Goal: Task Accomplishment & Management: Manage account settings

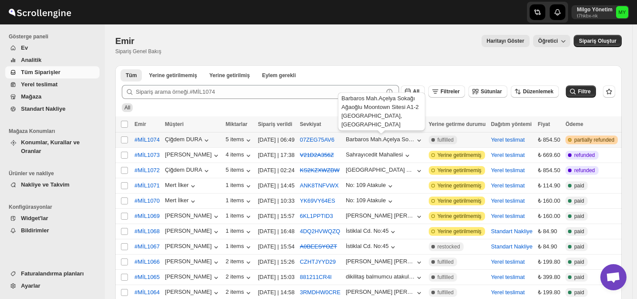
scroll to position [44, 0]
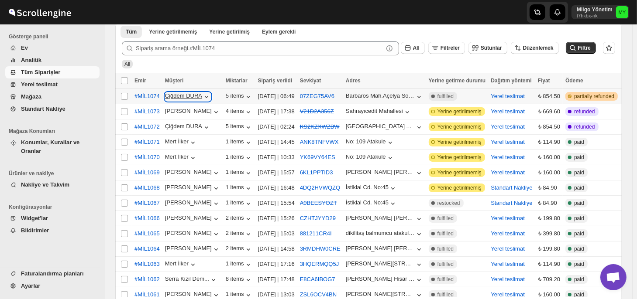
click at [205, 96] on icon "button" at bounding box center [206, 97] width 9 height 9
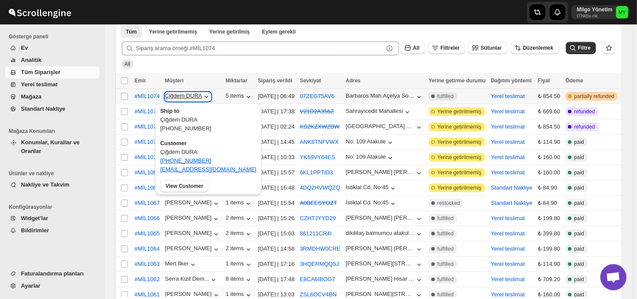
click at [205, 96] on icon "button" at bounding box center [206, 97] width 9 height 9
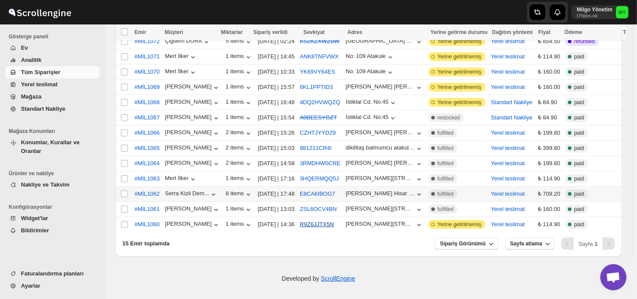
scroll to position [0, 0]
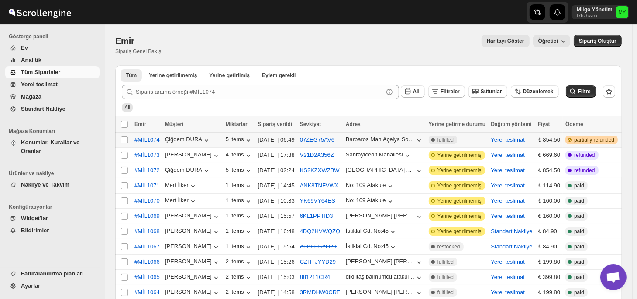
click at [283, 139] on div "[DATE] | 06:49" at bounding box center [276, 140] width 37 height 9
click at [447, 139] on span "fulfilled" at bounding box center [445, 140] width 16 height 7
click at [124, 136] on td "Select order" at bounding box center [123, 140] width 17 height 15
checkbox input "true"
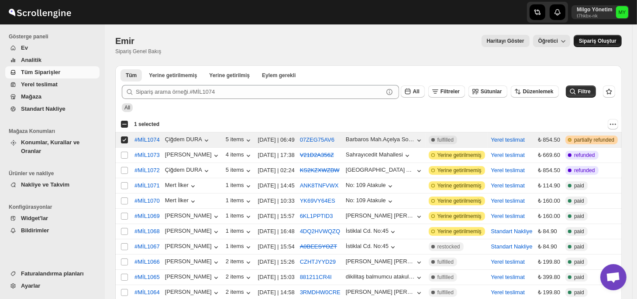
click at [595, 38] on span "Sipariş Oluştur" at bounding box center [598, 41] width 38 height 7
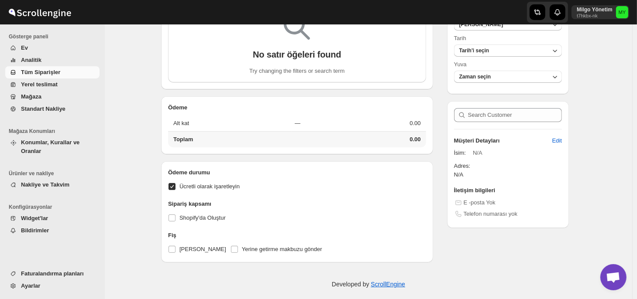
scroll to position [144, 0]
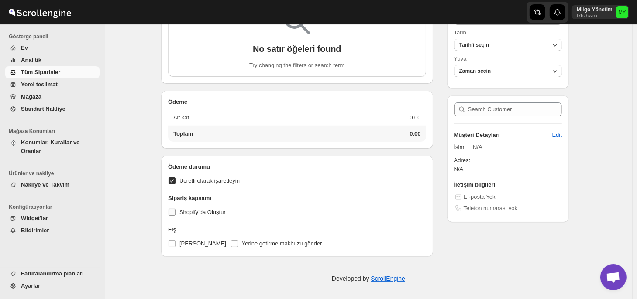
click at [200, 213] on span "Shopify'da Oluştur" at bounding box center [202, 212] width 46 height 7
click at [175, 213] on input "Shopify'da Oluştur" at bounding box center [172, 212] width 7 height 7
checkbox input "true"
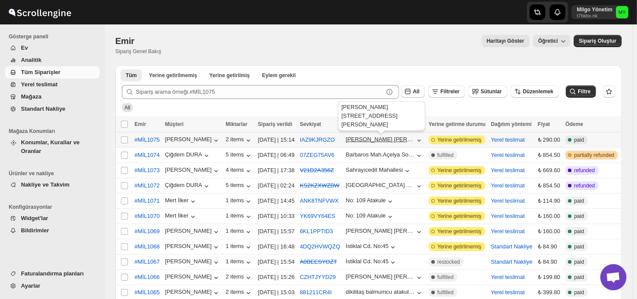
click at [406, 138] on div "[PERSON_NAME] [PERSON_NAME] saygun caddesi no 79 ulus" at bounding box center [380, 139] width 69 height 7
click at [136, 138] on span "#MİL1075" at bounding box center [146, 140] width 25 height 9
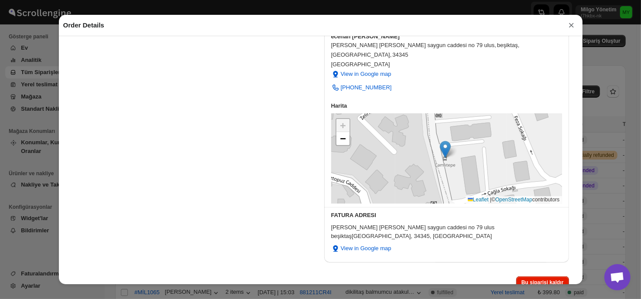
scroll to position [263, 0]
click at [475, 273] on div "Bu siparişi kaldır" at bounding box center [319, 281] width 500 height 16
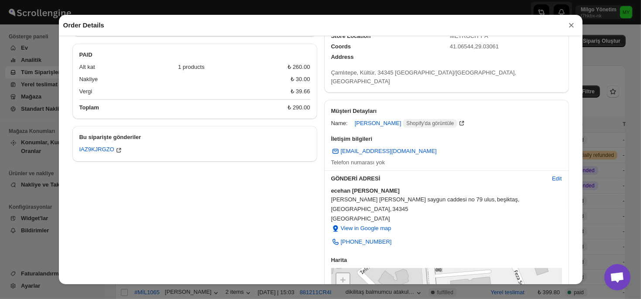
scroll to position [132, 0]
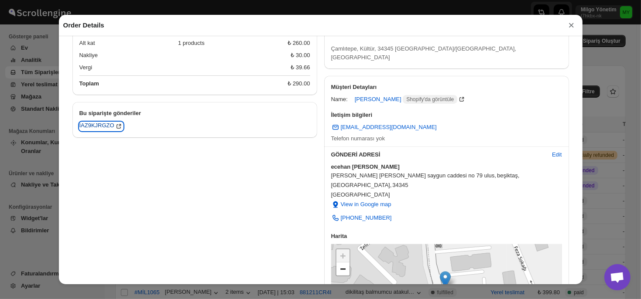
click at [102, 127] on div "IAZ9KJRGZO" at bounding box center [101, 126] width 44 height 9
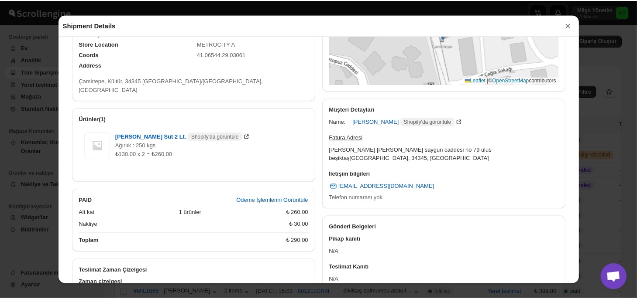
scroll to position [279, 0]
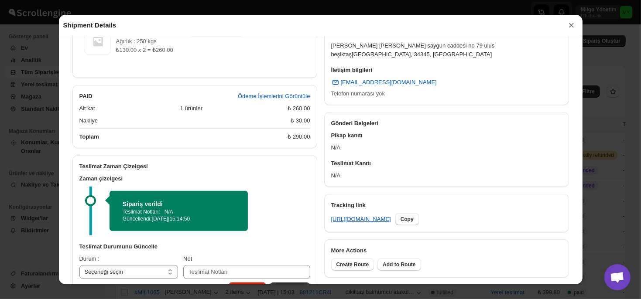
click at [174, 209] on div "Teslimat Notları: N/A" at bounding box center [179, 212] width 112 height 7
click at [290, 286] on span "Güncelleme" at bounding box center [290, 289] width 30 height 7
drag, startPoint x: 571, startPoint y: 26, endPoint x: 573, endPoint y: 35, distance: 9.7
click at [571, 27] on button "×" at bounding box center [571, 25] width 13 height 12
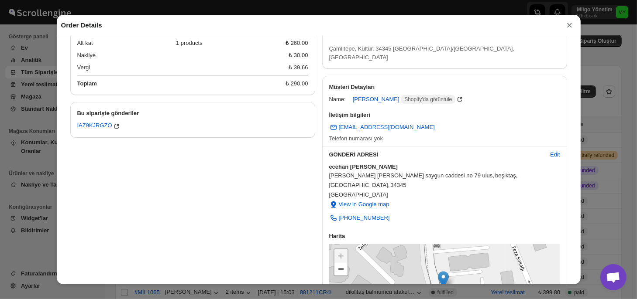
click at [567, 25] on button "×" at bounding box center [569, 25] width 13 height 12
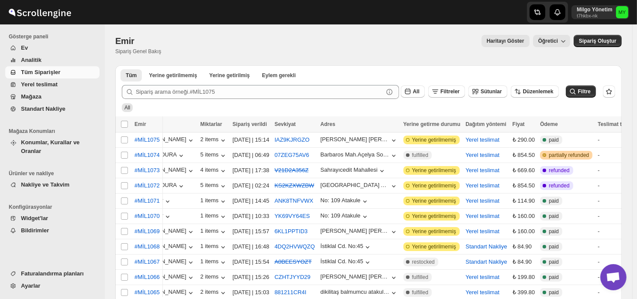
scroll to position [0, 0]
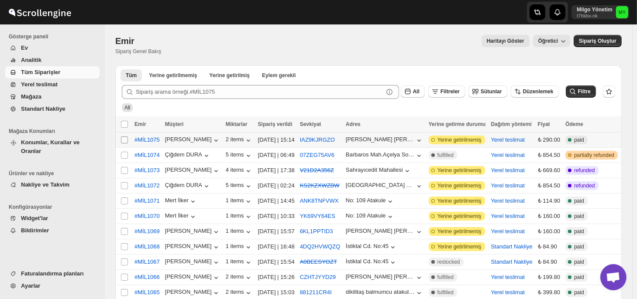
click at [123, 141] on input "Select order" at bounding box center [124, 140] width 7 height 7
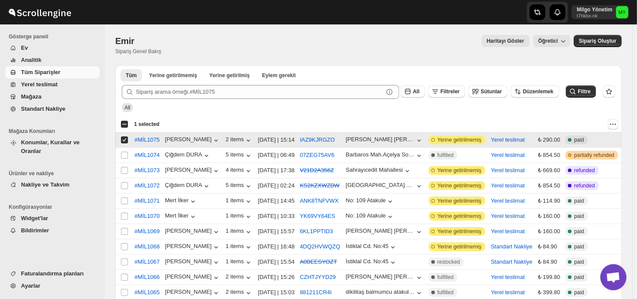
click at [124, 140] on input "Select order" at bounding box center [124, 140] width 7 height 7
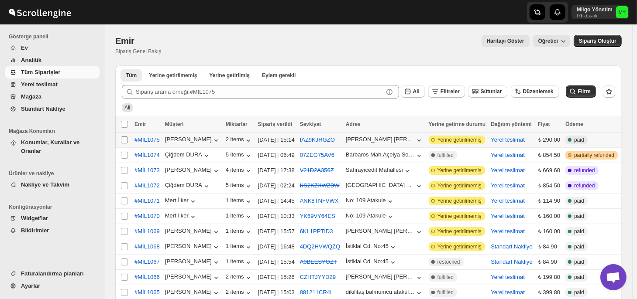
click at [124, 140] on input "Select order" at bounding box center [124, 140] width 7 height 7
checkbox input "true"
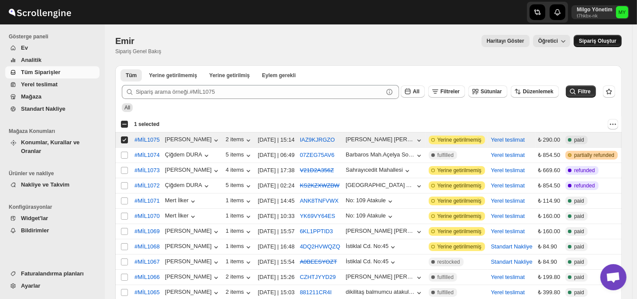
click at [601, 44] on span "Sipariş Oluştur" at bounding box center [598, 41] width 38 height 7
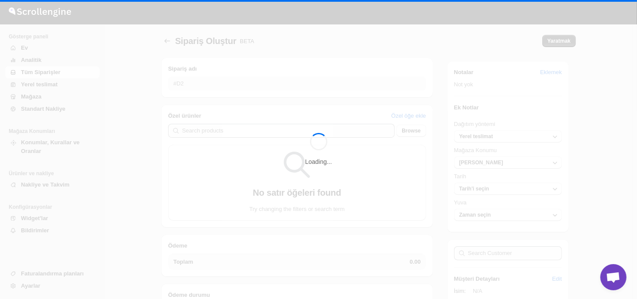
type input "#SC7839"
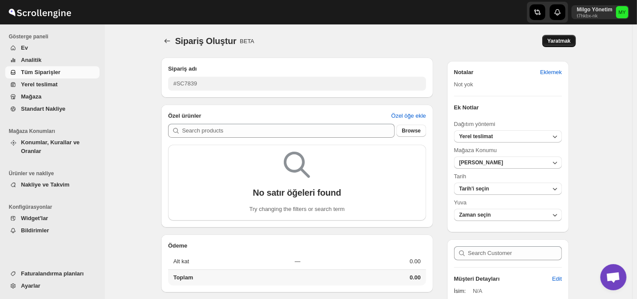
click at [563, 36] on button "Yaratmak" at bounding box center [559, 41] width 34 height 12
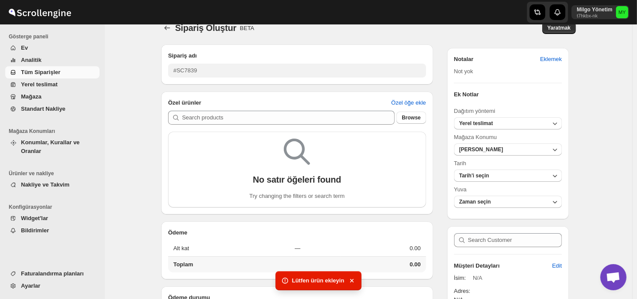
scroll to position [4, 0]
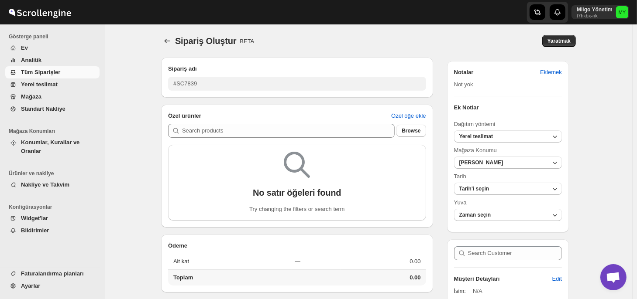
click at [36, 77] on button "Tüm Siparişler" at bounding box center [52, 72] width 94 height 12
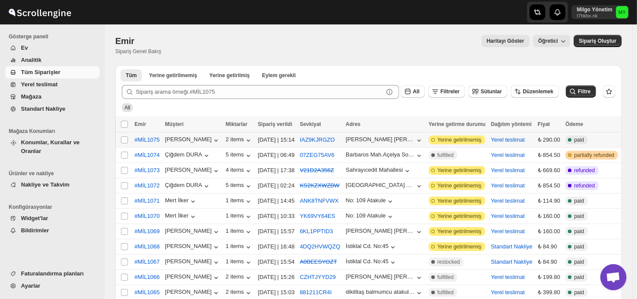
click at [572, 141] on icon at bounding box center [569, 140] width 9 height 9
click at [320, 140] on button "IAZ9KJRGZO" at bounding box center [317, 140] width 35 height 7
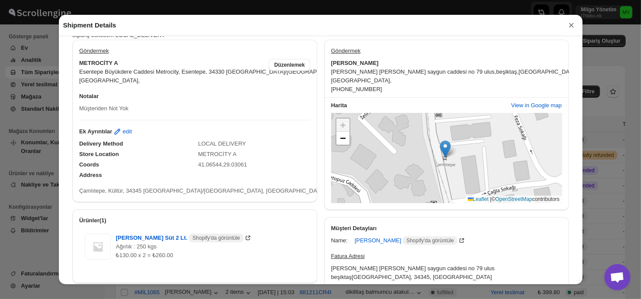
scroll to position [279, 0]
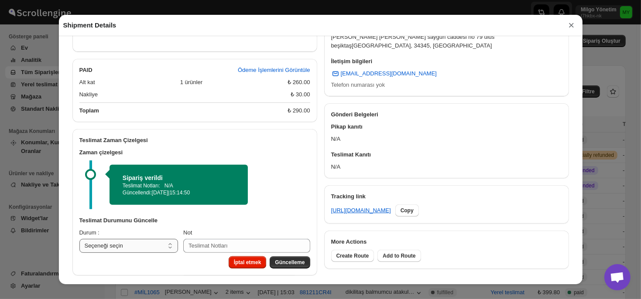
click at [144, 239] on select "Seçeneği seçin PICKED UP OUT FOR DELIVERY RESCHEDULE DELIVERED CANCELLED" at bounding box center [128, 246] width 99 height 14
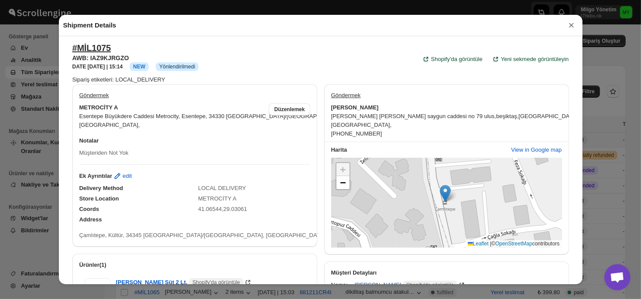
scroll to position [0, 0]
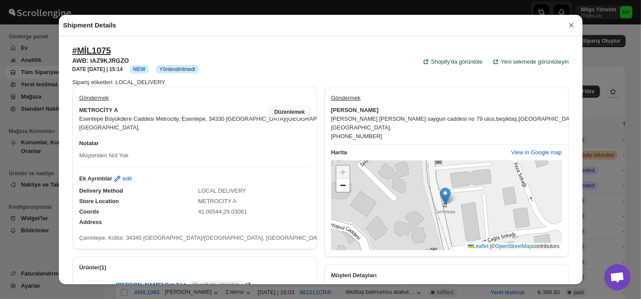
click at [285, 113] on span "Düzenlemek" at bounding box center [289, 112] width 31 height 7
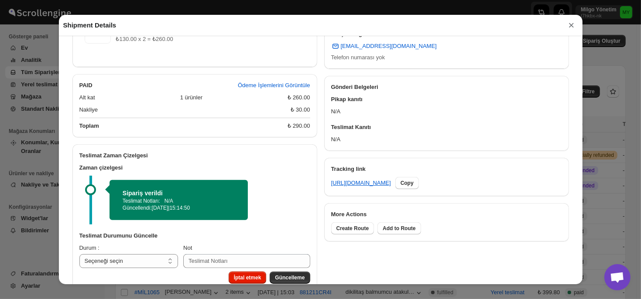
scroll to position [313, 0]
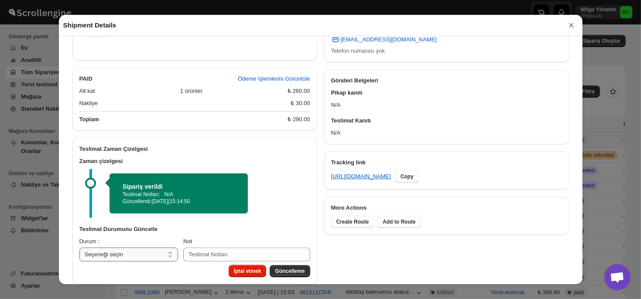
click at [152, 248] on select "Seçeneği seçin PICKED UP OUT FOR DELIVERY RESCHEDULE DELIVERED CANCELLED" at bounding box center [128, 255] width 99 height 14
click at [282, 169] on div "Sipariş verildi Teslimat Notları: N/A Güncellendi: [DATE] 15:14:50" at bounding box center [196, 193] width 208 height 49
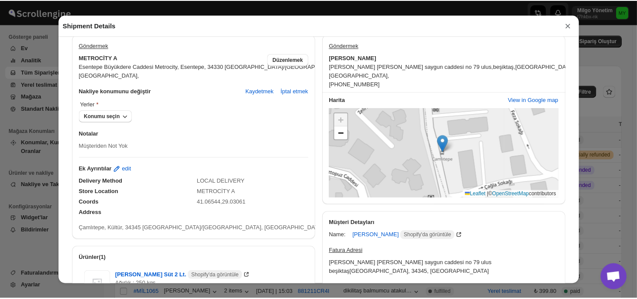
scroll to position [51, 0]
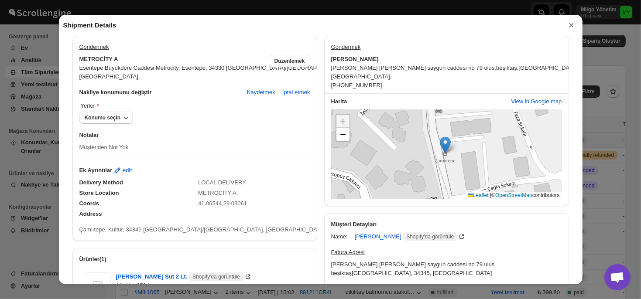
click at [571, 27] on button "×" at bounding box center [571, 25] width 13 height 12
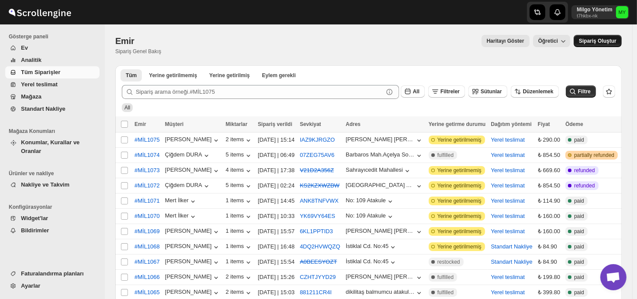
click at [598, 35] on button "Sipariş Oluştur" at bounding box center [598, 41] width 48 height 12
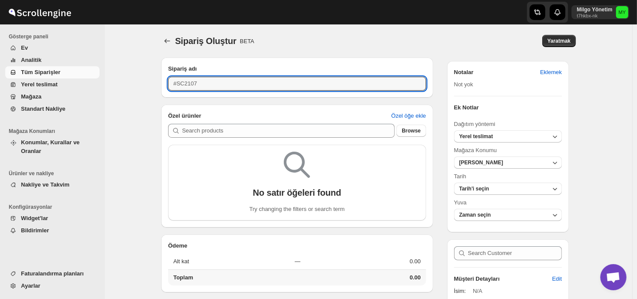
click at [200, 84] on input "#SC2107" at bounding box center [297, 84] width 258 height 14
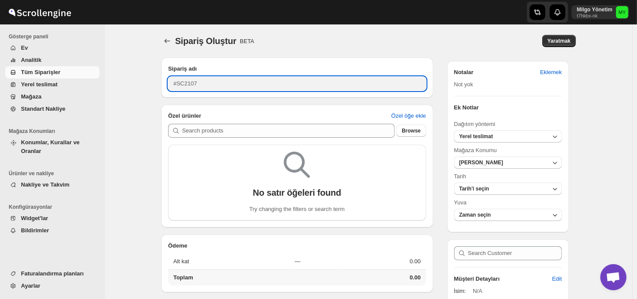
click at [38, 72] on span "Tüm Siparişler" at bounding box center [40, 72] width 39 height 7
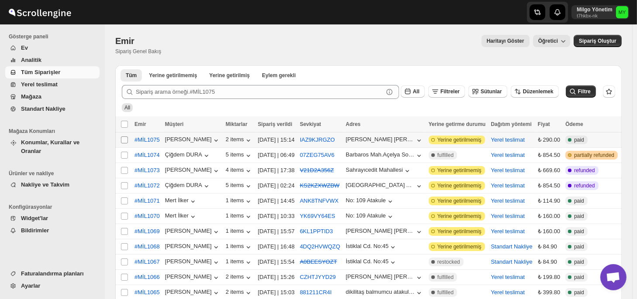
click at [123, 140] on input "Select order" at bounding box center [124, 140] width 7 height 7
checkbox input "true"
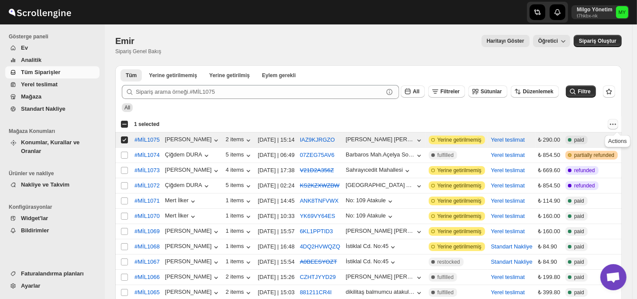
click at [615, 127] on icon "Actions" at bounding box center [613, 124] width 9 height 9
click at [585, 120] on div at bounding box center [392, 124] width 452 height 10
click at [553, 42] on span "Öğretici" at bounding box center [548, 41] width 20 height 6
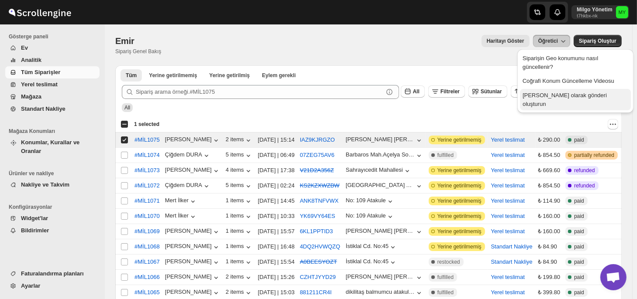
click at [558, 92] on span "[PERSON_NAME] olarak gönderi oluşturun" at bounding box center [565, 99] width 84 height 15
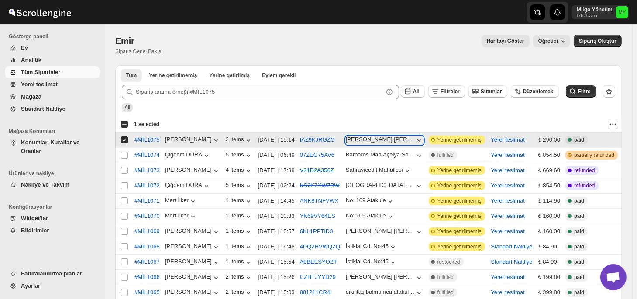
click at [419, 141] on icon "button" at bounding box center [419, 140] width 9 height 9
click at [616, 139] on div "Enabled Complete paid" at bounding box center [591, 140] width 52 height 9
click at [615, 139] on div "Enabled Complete paid" at bounding box center [591, 140] width 52 height 9
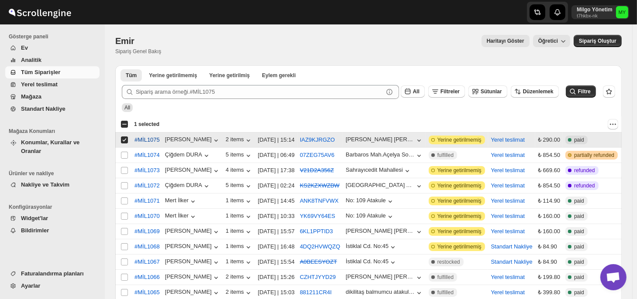
click at [147, 138] on span "#MİL1075" at bounding box center [146, 140] width 25 height 9
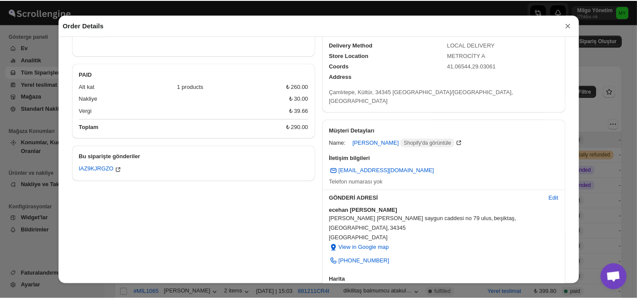
scroll to position [1, 0]
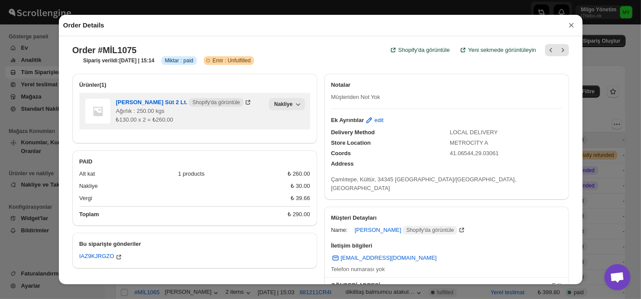
click at [298, 107] on icon "button" at bounding box center [298, 104] width 9 height 9
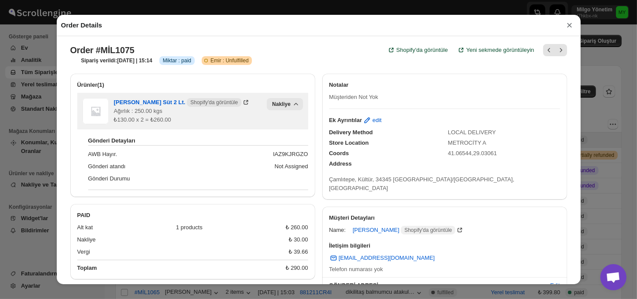
click at [295, 106] on icon "button" at bounding box center [296, 104] width 9 height 9
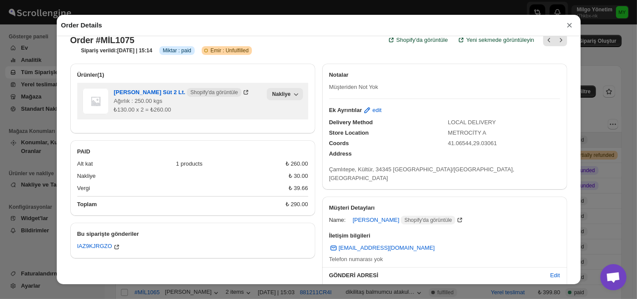
scroll to position [0, 0]
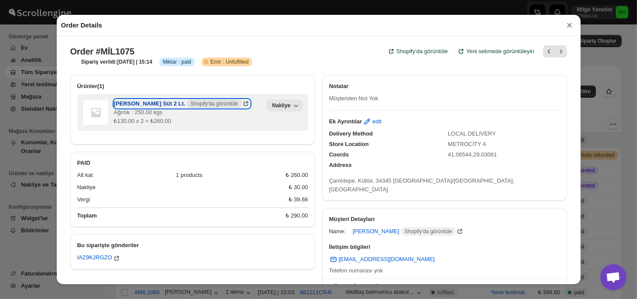
click at [244, 106] on icon at bounding box center [246, 104] width 4 height 4
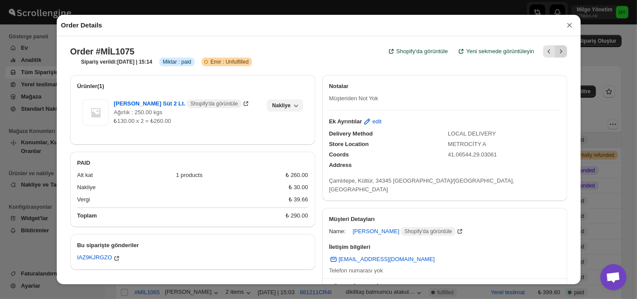
click at [557, 53] on icon "Next" at bounding box center [561, 51] width 9 height 9
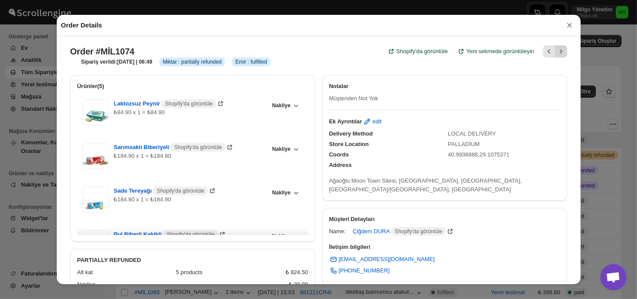
click at [557, 53] on icon "Next" at bounding box center [561, 51] width 9 height 9
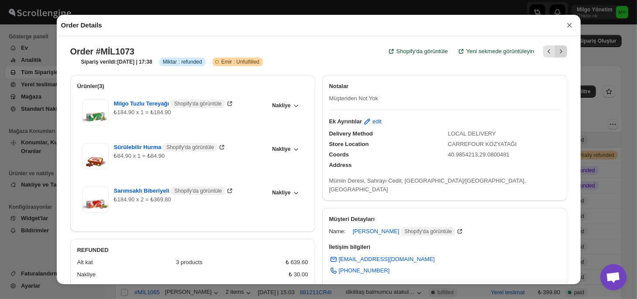
click at [557, 53] on icon "Next" at bounding box center [561, 51] width 9 height 9
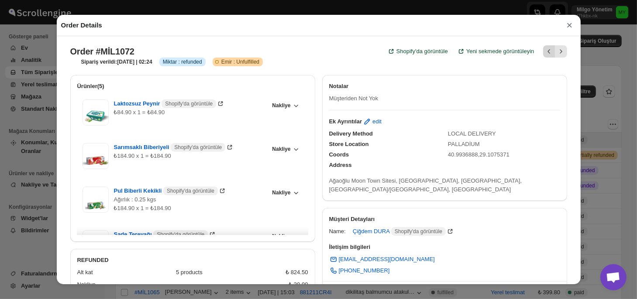
click at [545, 56] on icon "Previous" at bounding box center [549, 51] width 9 height 9
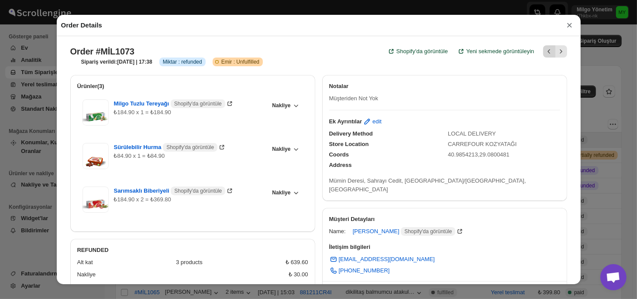
click at [545, 55] on icon "Previous" at bounding box center [549, 51] width 9 height 9
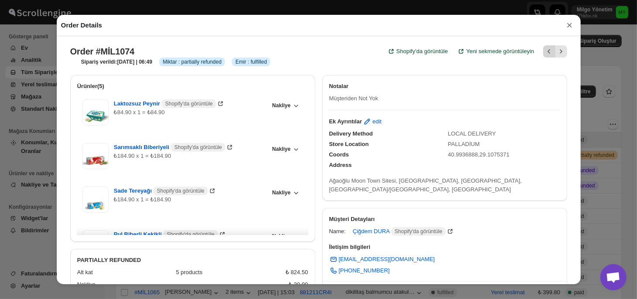
click at [545, 55] on icon "Previous" at bounding box center [549, 51] width 9 height 9
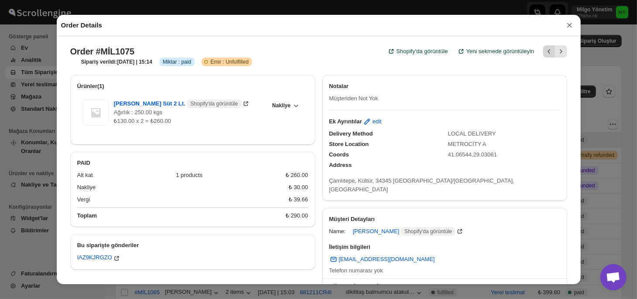
click at [545, 55] on icon "Previous" at bounding box center [549, 51] width 9 height 9
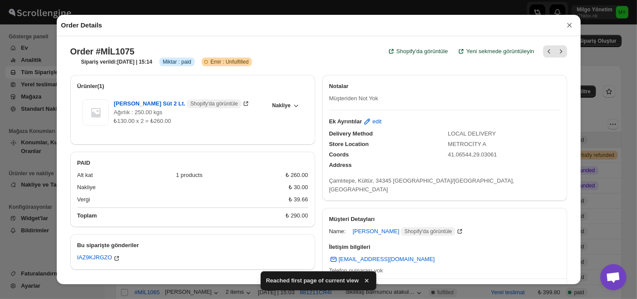
click at [571, 28] on button "×" at bounding box center [569, 25] width 13 height 12
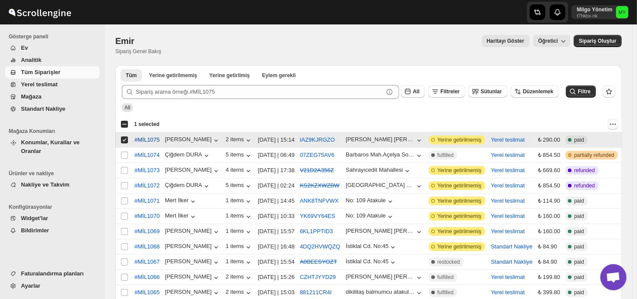
click at [148, 141] on span "#MİL1075" at bounding box center [146, 140] width 25 height 9
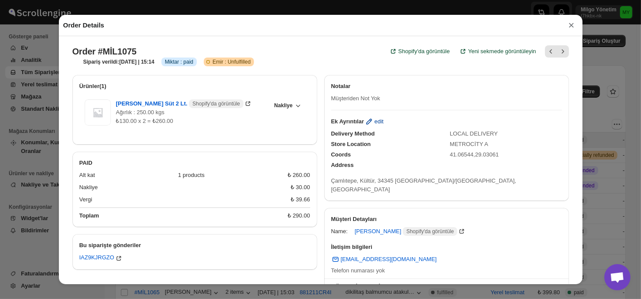
click at [375, 126] on span "edit" at bounding box center [379, 121] width 9 height 9
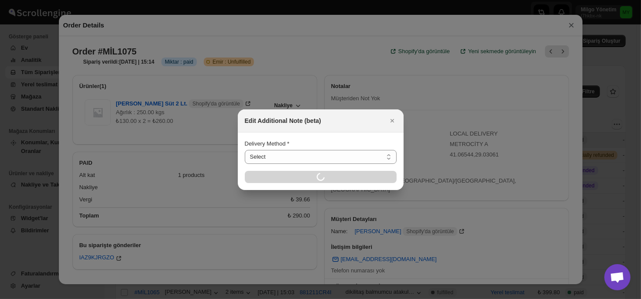
select select "LOCAL_DELIVERY"
select select "LOCATION_BASES"
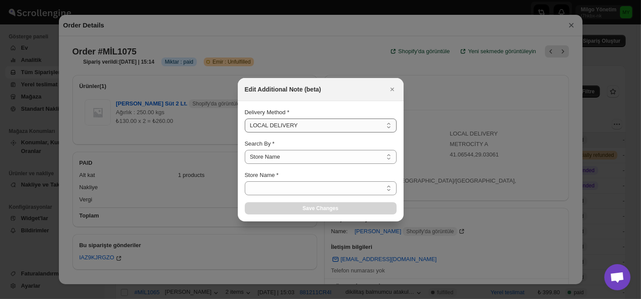
click at [376, 129] on select "Select LOCAL DELIVERY STORE PICKUP STANDARD SHIPPING" at bounding box center [321, 126] width 152 height 14
click at [441, 106] on div at bounding box center [320, 149] width 641 height 299
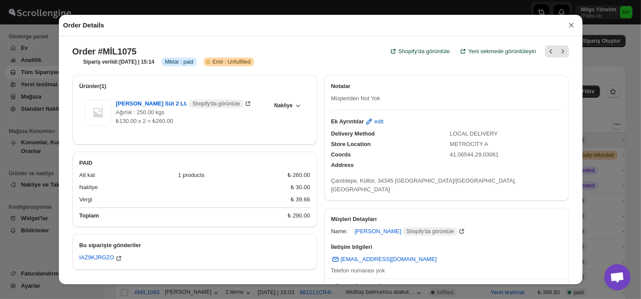
click at [608, 105] on div "Order Details × Order #MİL1075 Shopify'da görüntüle Yeni sekmede görüntüleyin S…" at bounding box center [320, 149] width 641 height 299
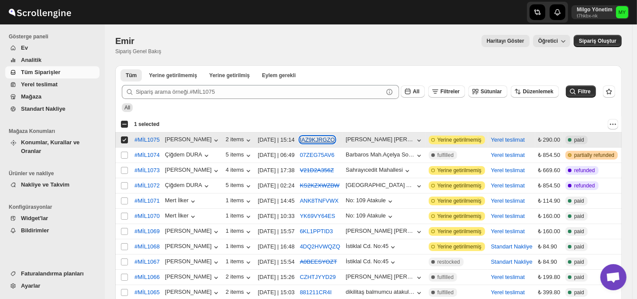
click at [313, 138] on button "IAZ9KJRGZO" at bounding box center [317, 140] width 35 height 7
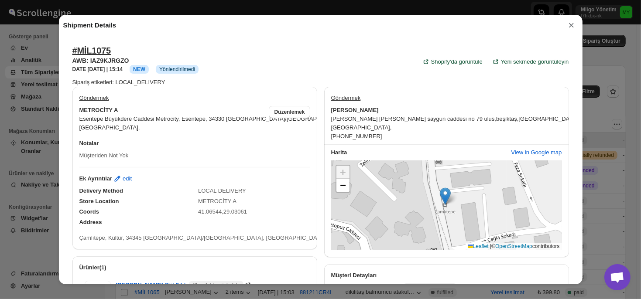
click at [145, 69] on span "NEW" at bounding box center [139, 69] width 12 height 6
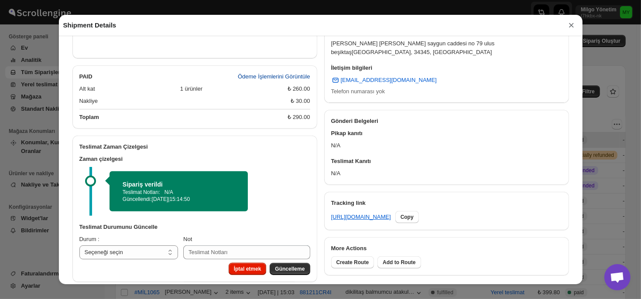
scroll to position [279, 0]
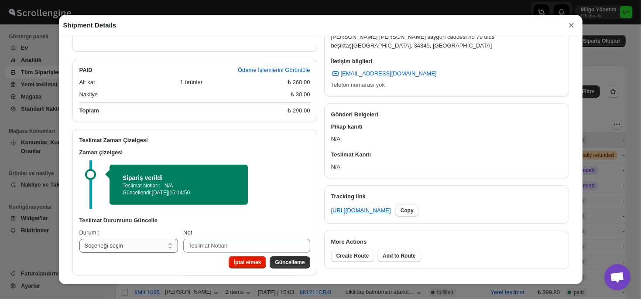
click at [169, 239] on select "Seçeneği seçin PICKED UP OUT FOR DELIVERY RESCHEDULE DELIVERED CANCELLED" at bounding box center [128, 246] width 99 height 14
click at [170, 239] on select "Seçeneği seçin PICKED UP OUT FOR DELIVERY RESCHEDULE DELIVERED CANCELLED" at bounding box center [128, 246] width 99 height 14
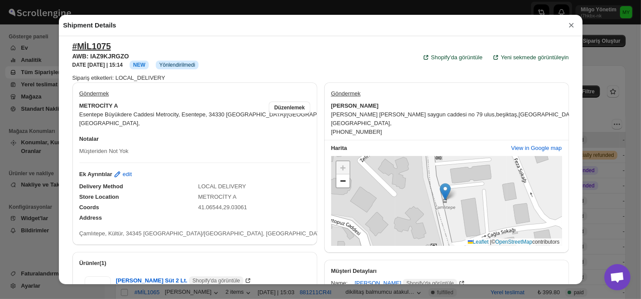
scroll to position [0, 0]
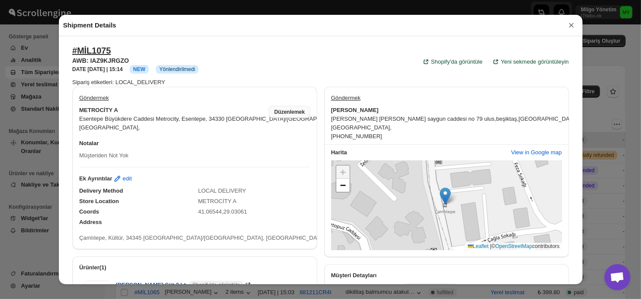
click at [292, 111] on span "Düzenlemek" at bounding box center [289, 112] width 31 height 7
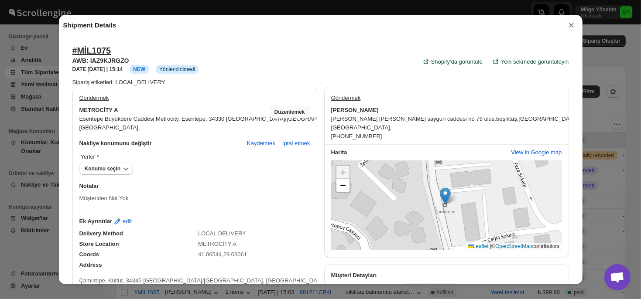
click at [297, 111] on span "Düzenlemek" at bounding box center [289, 112] width 31 height 7
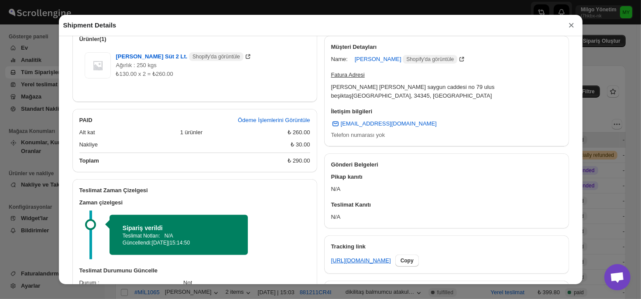
scroll to position [279, 0]
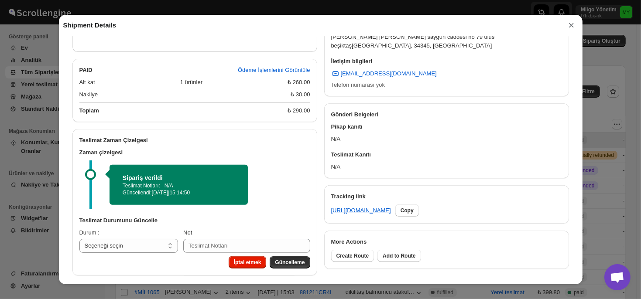
click at [263, 180] on div "Sipariş verildi Teslimat Notları: N/A Güncellendi: [DATE] 15:14:50" at bounding box center [196, 185] width 208 height 49
click at [221, 182] on div "Teslimat Notları: N/A" at bounding box center [179, 185] width 112 height 7
click at [215, 145] on div "Zaman çizelgesi Sipariş verildi Teslimat Notları: N/A Güncellendi: [DATE] 15:14…" at bounding box center [194, 179] width 245 height 68
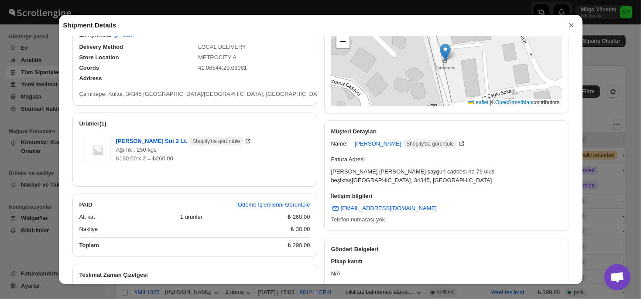
scroll to position [0, 0]
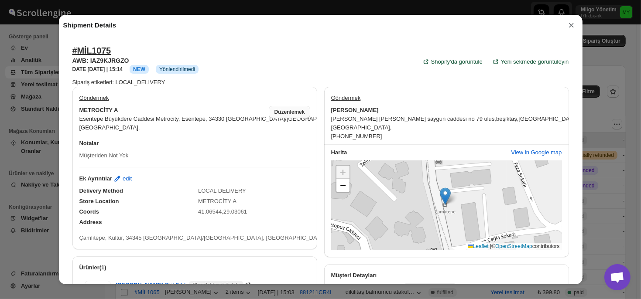
click at [283, 115] on span "Düzenlemek" at bounding box center [289, 112] width 31 height 7
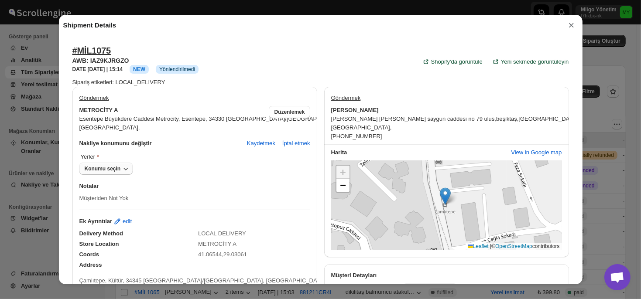
click at [112, 172] on div "Konumu seçin" at bounding box center [103, 168] width 36 height 7
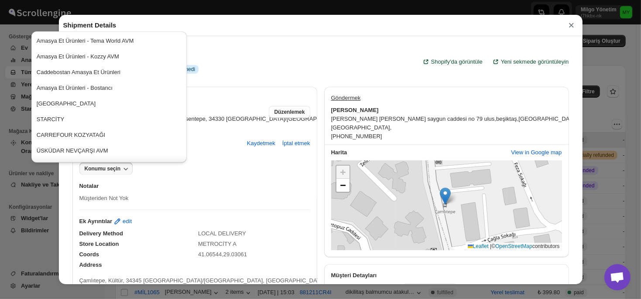
click at [217, 175] on div "Konumu seçin" at bounding box center [194, 169] width 231 height 12
click at [285, 91] on div "Göndermek METROCİTY A Esentepe Büyükdere Caddesi Metrocity, [GEOGRAPHIC_DATA], …" at bounding box center [194, 111] width 245 height 49
click at [378, 96] on div "Göndermek" at bounding box center [446, 100] width 231 height 12
select select "TR"
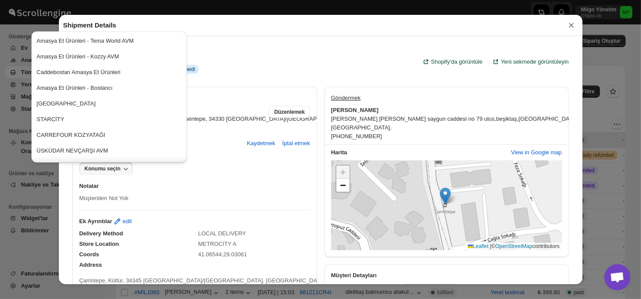
select select "TR"
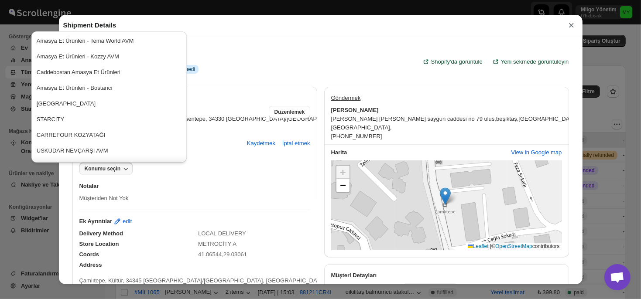
select select "TR"
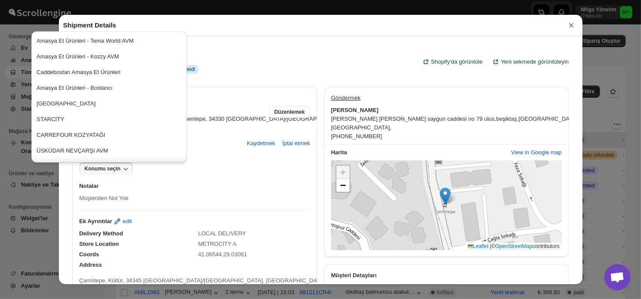
select select "TR"
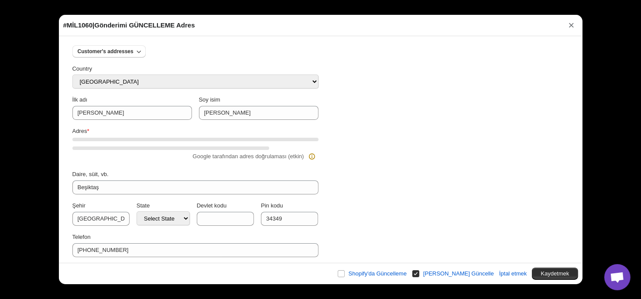
click at [254, 217] on div "Şehir İstanbul State Select State [GEOGRAPHIC_DATA] [GEOGRAPHIC_DATA] [GEOGRAPH…" at bounding box center [191, 210] width 253 height 31
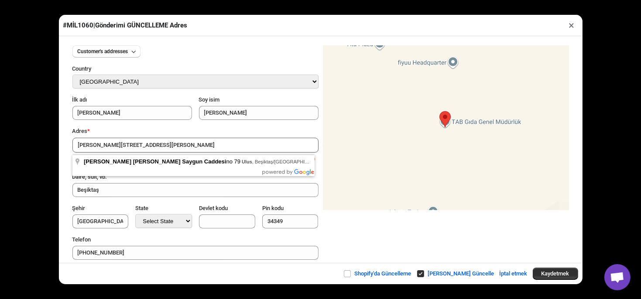
click at [573, 25] on button "×" at bounding box center [572, 25] width 13 height 12
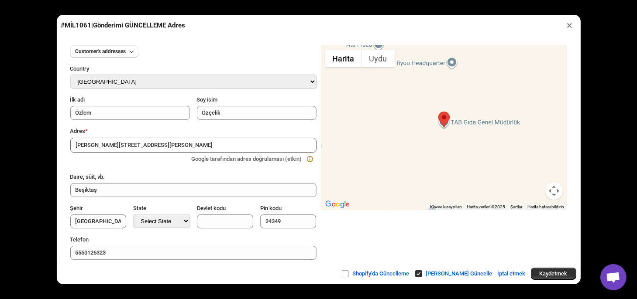
click at [570, 27] on button "×" at bounding box center [570, 25] width 13 height 12
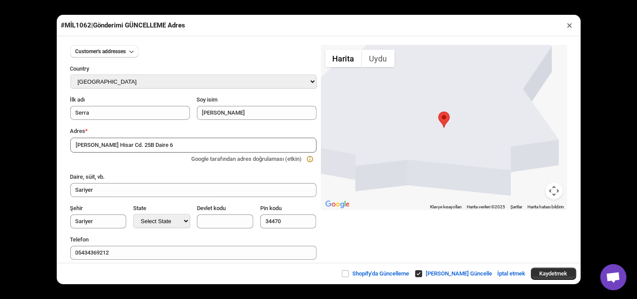
click at [567, 28] on button "×" at bounding box center [570, 25] width 13 height 12
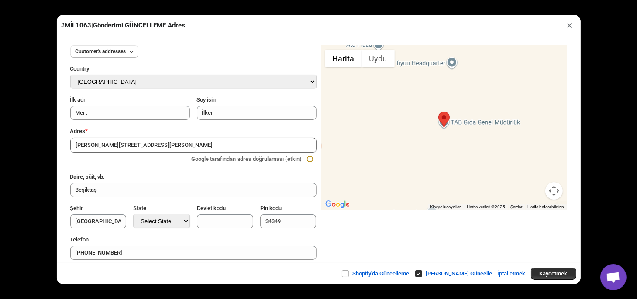
click at [567, 28] on button "×" at bounding box center [570, 25] width 13 height 12
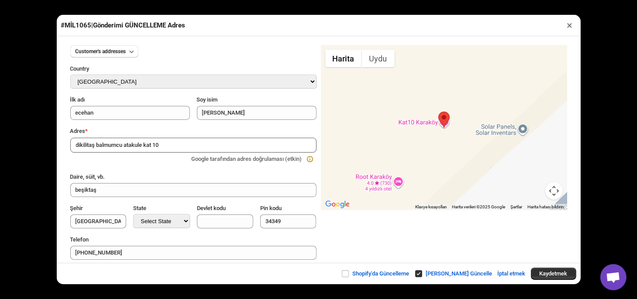
click at [567, 28] on button "×" at bounding box center [570, 25] width 13 height 12
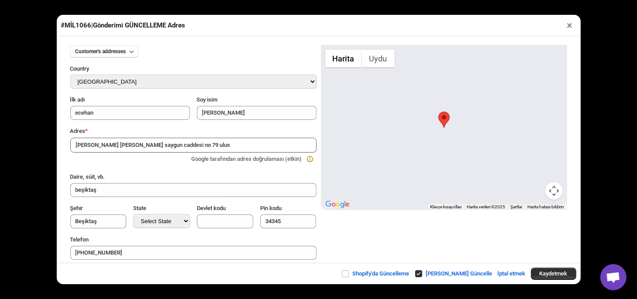
click at [567, 27] on button "×" at bounding box center [570, 25] width 13 height 12
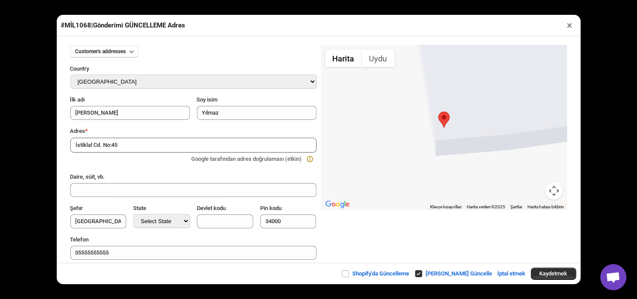
click at [567, 27] on button "×" at bounding box center [570, 25] width 13 height 12
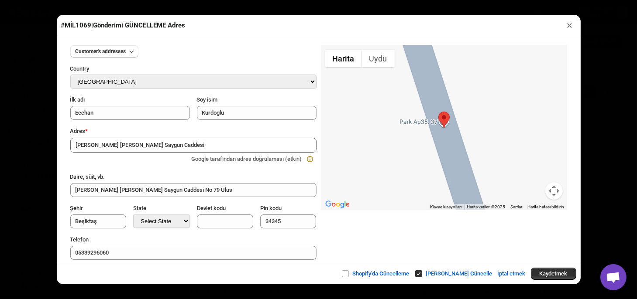
click at [567, 27] on button "×" at bounding box center [570, 25] width 13 height 12
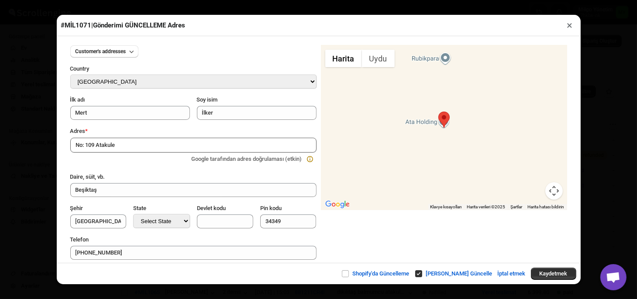
click at [567, 27] on button "×" at bounding box center [570, 25] width 13 height 12
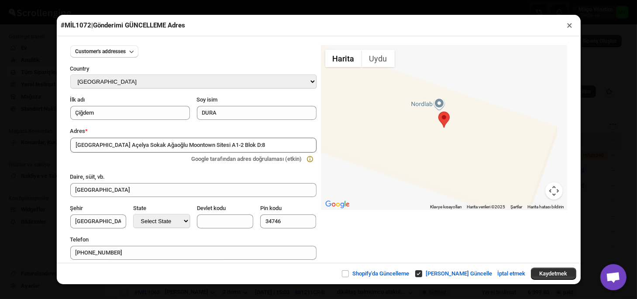
click at [567, 27] on button "×" at bounding box center [570, 25] width 13 height 12
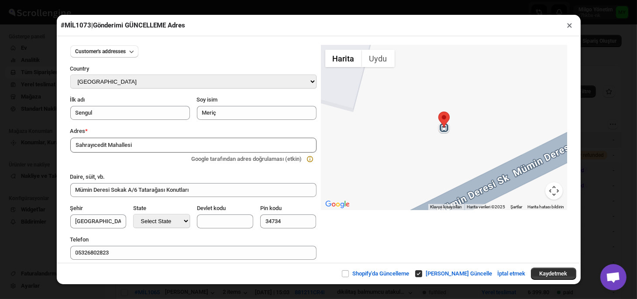
click at [567, 27] on button "×" at bounding box center [570, 25] width 13 height 12
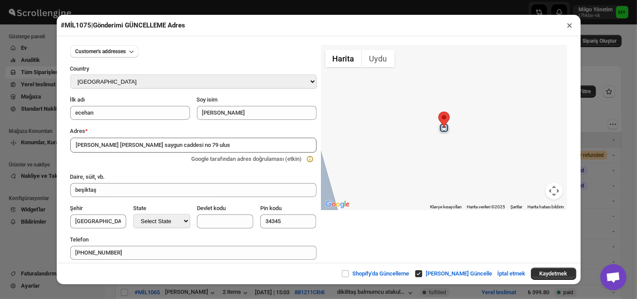
click at [567, 27] on button "×" at bounding box center [570, 25] width 13 height 12
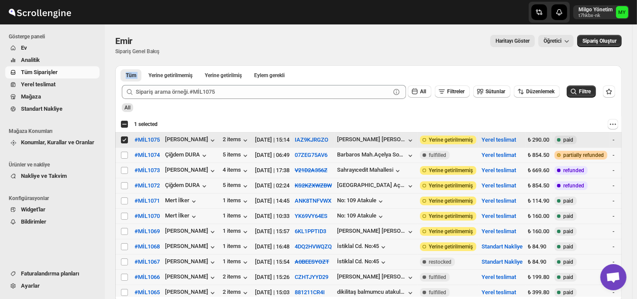
click at [567, 27] on div "Emir. This page is ready Emir Sipariş [PERSON_NAME] Haritayı Göster Öğretici Mo…" at bounding box center [368, 44] width 506 height 41
click at [456, 139] on span "Yerine getirilmemiş" at bounding box center [451, 140] width 44 height 7
click at [503, 141] on button "Yerel teslimat" at bounding box center [499, 140] width 34 height 7
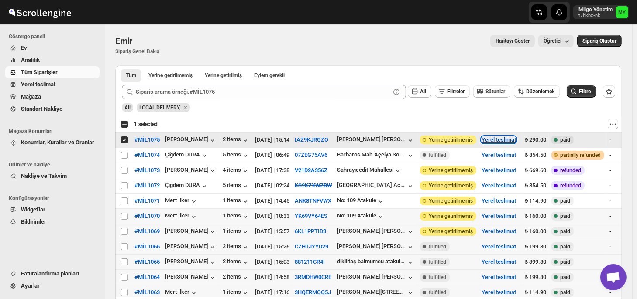
click at [503, 141] on button "Yerel teslimat" at bounding box center [499, 140] width 34 height 7
click at [614, 125] on icon "Actions" at bounding box center [612, 124] width 1 height 1
click at [169, 120] on div at bounding box center [392, 124] width 454 height 10
click at [127, 110] on span "All" at bounding box center [127, 108] width 6 height 6
click at [126, 107] on span "All" at bounding box center [127, 108] width 6 height 6
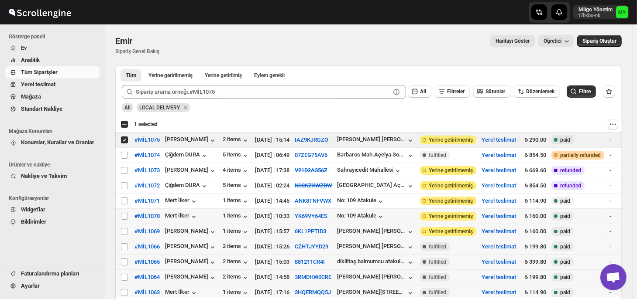
click at [239, 117] on div "Select all 14 orders 1 selected" at bounding box center [368, 125] width 506 height 16
click at [217, 110] on div "All LOCAL DELIVERY," at bounding box center [366, 104] width 497 height 17
click at [440, 139] on span "Yerine getirilmemiş" at bounding box center [451, 140] width 44 height 7
click at [140, 142] on span "#MİL1075" at bounding box center [146, 140] width 25 height 9
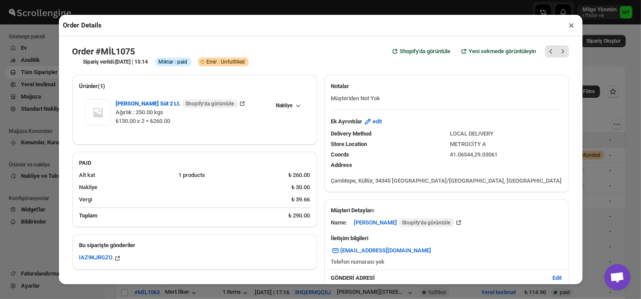
click at [627, 171] on div "Order Details × Order #MİL1075 Shopify'da görüntüle Yeni sekmede görüntüleyin S…" at bounding box center [320, 149] width 641 height 299
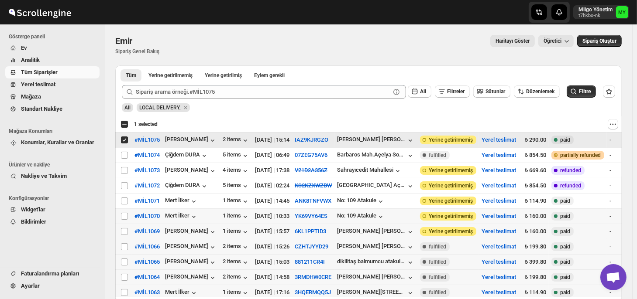
click at [461, 138] on span "Yerine getirilmemiş" at bounding box center [451, 140] width 44 height 7
click at [509, 140] on button "Yerel teslimat" at bounding box center [499, 140] width 34 height 7
click at [310, 140] on button "IAZ9KJRGZO" at bounding box center [312, 140] width 34 height 7
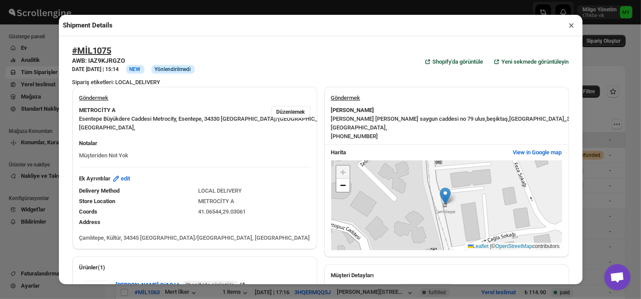
click at [568, 26] on button "×" at bounding box center [572, 25] width 13 height 12
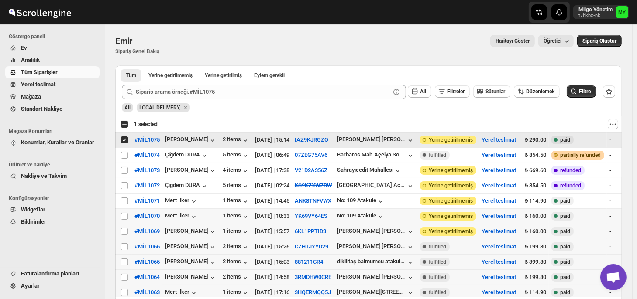
click at [168, 109] on span "LOCAL DELIVERY," at bounding box center [159, 108] width 41 height 6
click at [267, 122] on div at bounding box center [392, 124] width 454 height 10
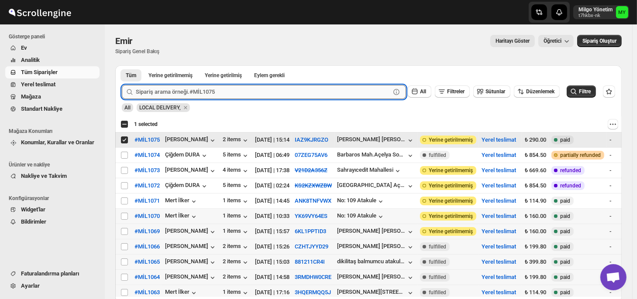
click at [281, 97] on input "text" at bounding box center [263, 92] width 255 height 14
click at [156, 141] on span "#MİL1075" at bounding box center [146, 140] width 25 height 9
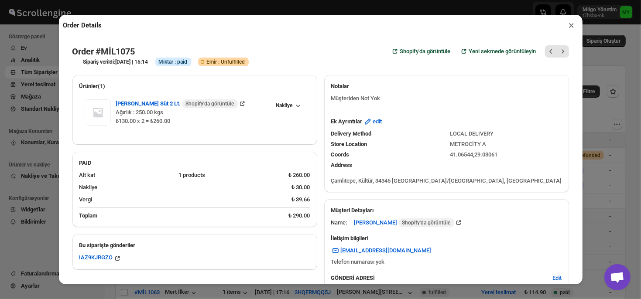
click at [245, 64] on span "Emir : Unfulfilled" at bounding box center [226, 61] width 38 height 7
click at [188, 64] on span "Miktar : paid" at bounding box center [173, 61] width 29 height 7
click at [333, 57] on div "Sipariş verildi: [DATE] | 15:14 Info Miktar : paid Warning Incomplete Emir : Un…" at bounding box center [322, 59] width 493 height 16
click at [570, 24] on button "×" at bounding box center [572, 25] width 13 height 12
